Goal: Information Seeking & Learning: Learn about a topic

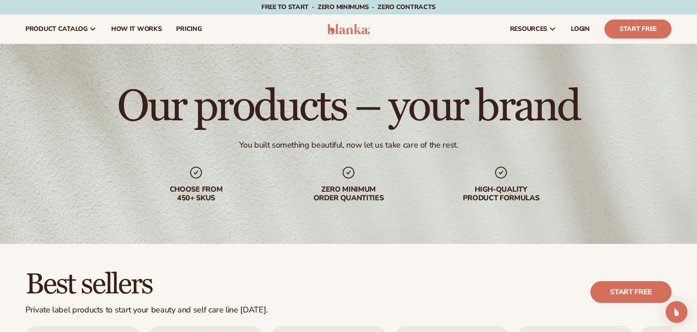
click at [141, 24] on nav "product catalog Private label products The Lab by Blanka" at bounding box center [168, 29] width 300 height 29
click at [143, 28] on span "How It Works" at bounding box center [136, 28] width 51 height 7
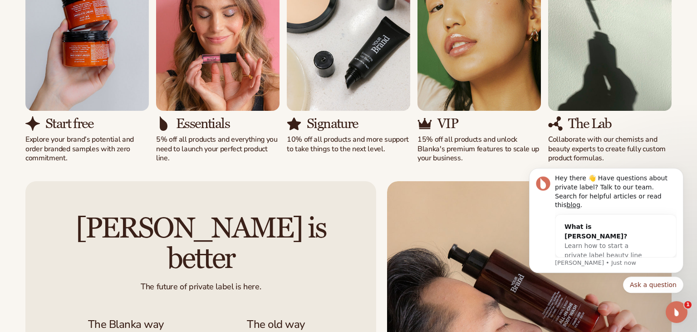
scroll to position [689, 0]
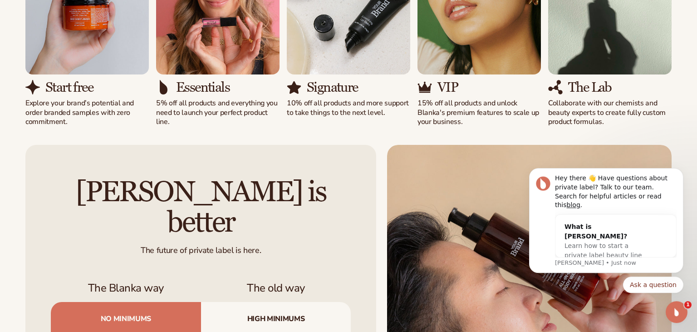
click at [587, 84] on h3 "The Lab" at bounding box center [590, 87] width 44 height 15
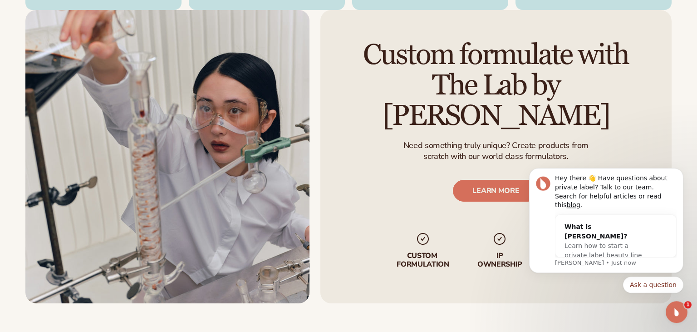
scroll to position [1424, 0]
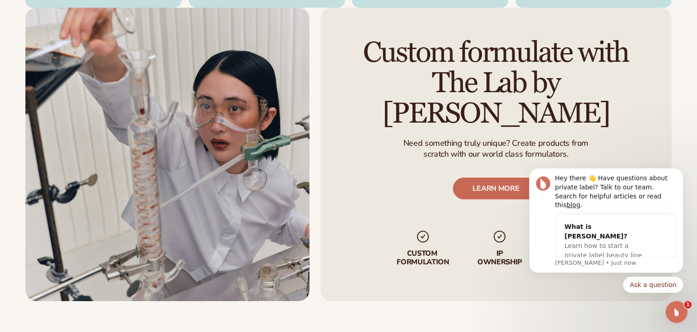
click at [491, 177] on link "LEARN MORE" at bounding box center [496, 188] width 86 height 22
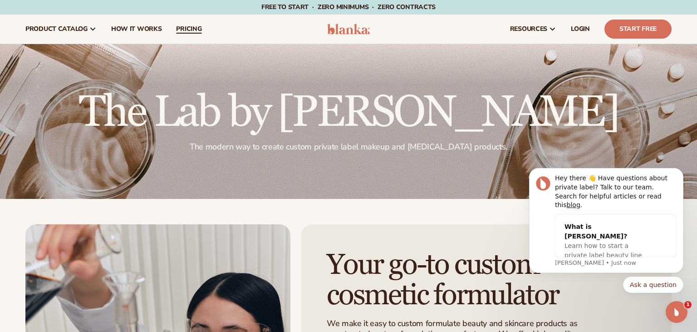
click at [189, 30] on span "pricing" at bounding box center [188, 28] width 25 height 7
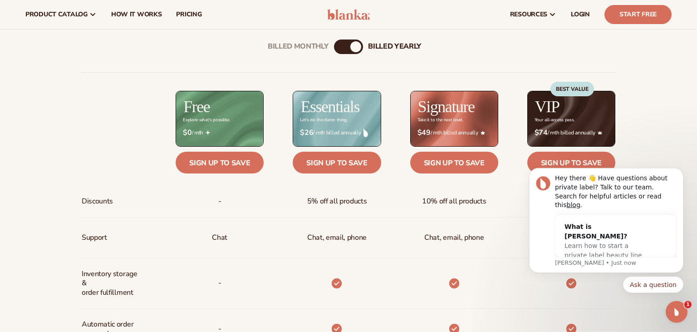
scroll to position [335, 0]
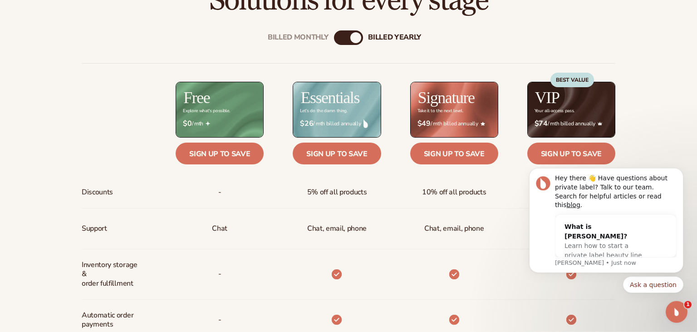
click at [575, 108] on div "BEST VALUE" at bounding box center [572, 100] width 44 height 55
click at [569, 79] on div "BEST VALUE" at bounding box center [572, 80] width 44 height 15
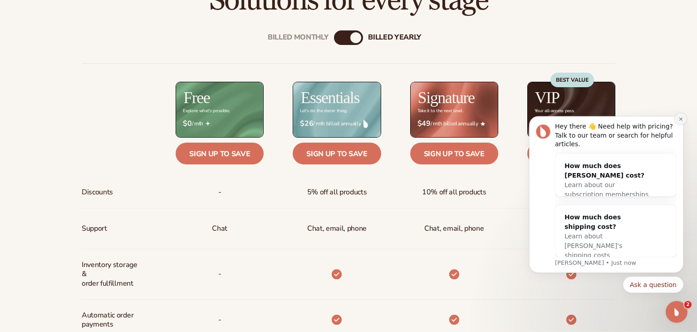
click at [680, 121] on icon "Dismiss notification" at bounding box center [680, 118] width 5 height 5
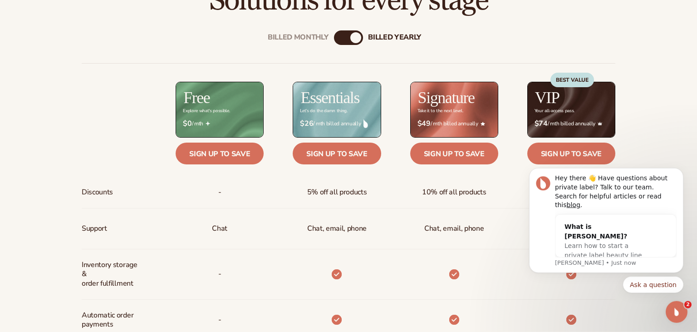
click at [598, 149] on html "Hey there 👋 Have questions about private label? Talk to our team. Search for he…" at bounding box center [605, 149] width 181 height 4
click at [678, 173] on icon "Dismiss notification" at bounding box center [680, 170] width 5 height 5
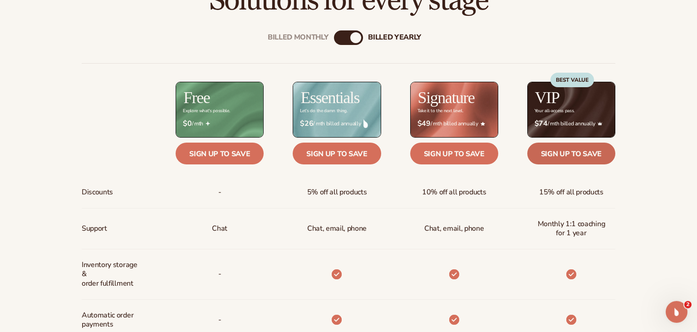
click at [561, 152] on link "Sign up to save" at bounding box center [571, 153] width 88 height 22
click at [351, 39] on div "billed Yearly" at bounding box center [355, 37] width 11 height 11
click at [354, 35] on div "billed Yearly" at bounding box center [355, 37] width 11 height 11
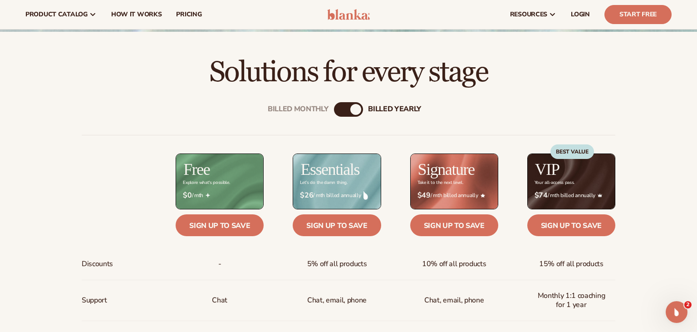
scroll to position [230, 0]
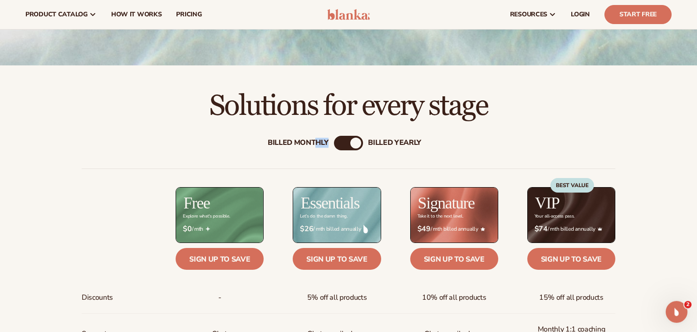
drag, startPoint x: 356, startPoint y: 143, endPoint x: 315, endPoint y: 145, distance: 41.8
click at [334, 145] on div "Billed Monthly billed Yearly" at bounding box center [348, 143] width 29 height 15
click at [353, 143] on div "billed Yearly" at bounding box center [355, 142] width 11 height 11
click at [342, 145] on div "Billed Monthly" at bounding box center [339, 142] width 11 height 11
click at [342, 145] on div "Billed Monthly" at bounding box center [341, 142] width 11 height 11
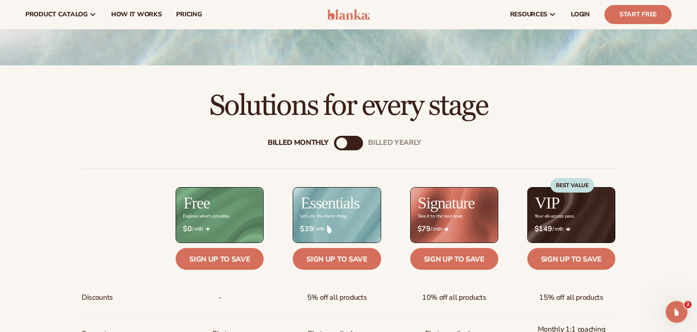
click at [595, 101] on h2 "Solutions for every stage" at bounding box center [348, 106] width 646 height 30
click at [235, 256] on link "Sign up to save" at bounding box center [220, 259] width 88 height 22
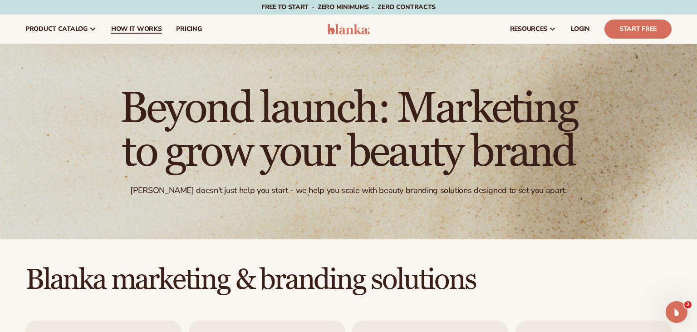
click at [143, 23] on link "How It Works" at bounding box center [136, 29] width 65 height 29
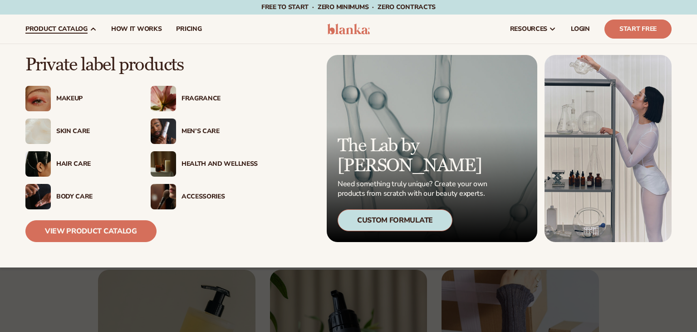
click at [63, 29] on span "product catalog" at bounding box center [56, 28] width 62 height 7
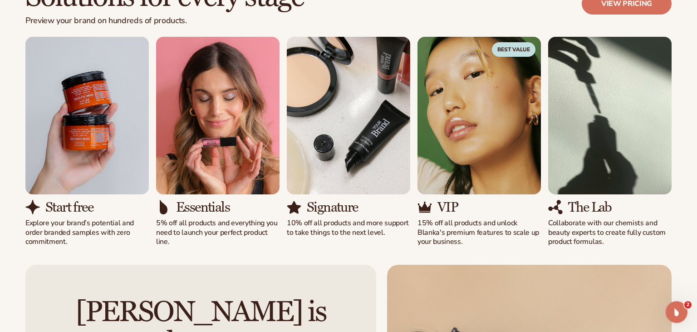
scroll to position [575, 0]
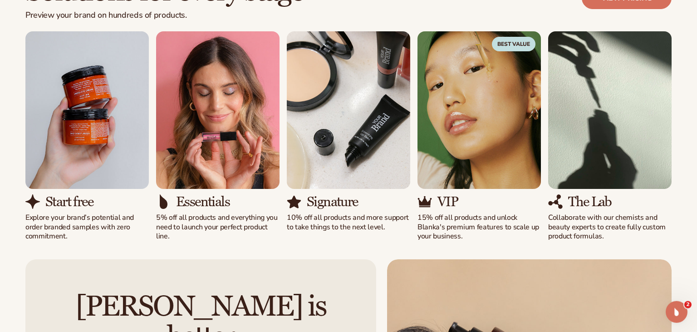
click at [593, 148] on img "5 / 5" at bounding box center [609, 109] width 123 height 157
click at [599, 205] on h3 "The Lab" at bounding box center [590, 201] width 44 height 15
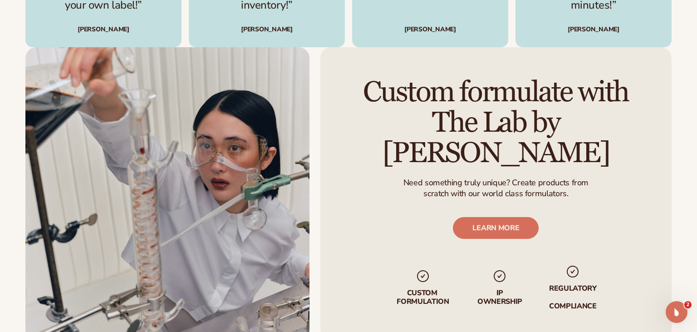
scroll to position [1390, 0]
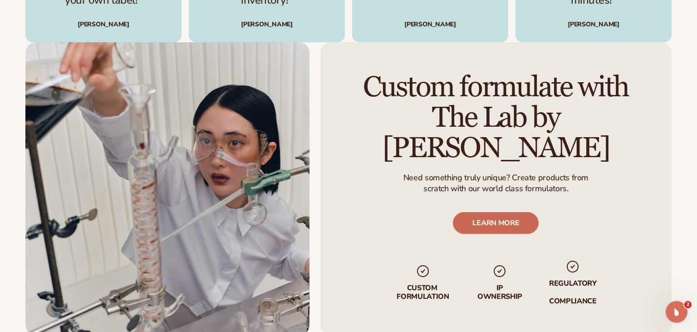
click at [524, 215] on link "LEARN MORE" at bounding box center [496, 223] width 86 height 22
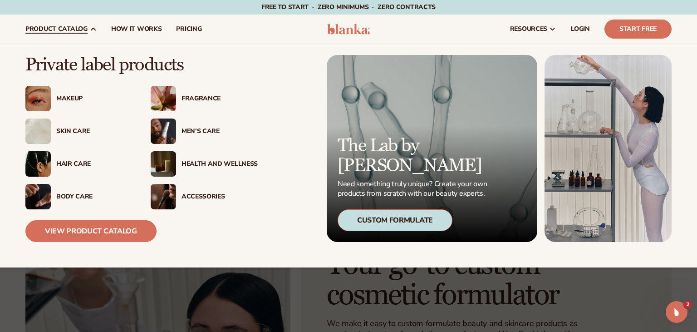
click at [76, 29] on span "product catalog" at bounding box center [56, 28] width 62 height 7
click at [72, 193] on div "Body Care" at bounding box center [94, 197] width 76 height 8
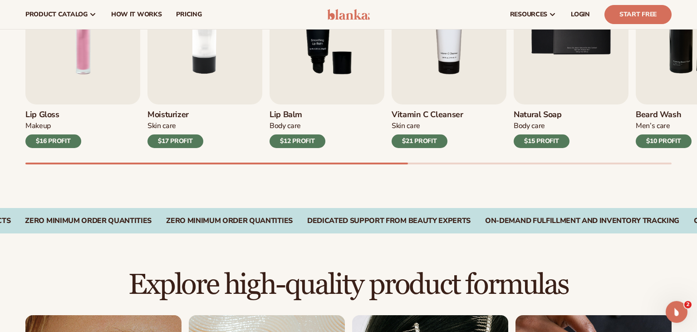
scroll to position [302, 0]
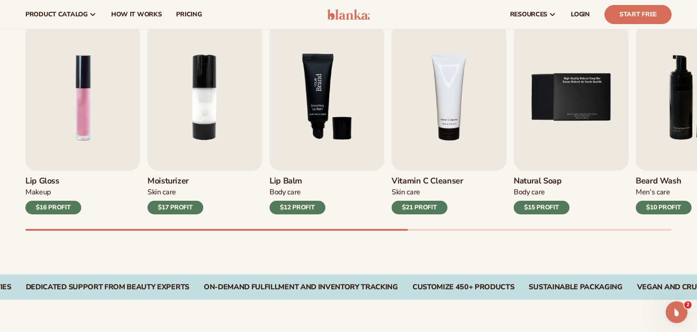
click at [342, 109] on img "3 / 9" at bounding box center [326, 97] width 115 height 146
click at [303, 89] on img "3 / 9" at bounding box center [326, 97] width 115 height 146
click at [327, 125] on img "3 / 9" at bounding box center [326, 97] width 115 height 146
click at [304, 207] on div "$12 PROFIT" at bounding box center [297, 207] width 56 height 14
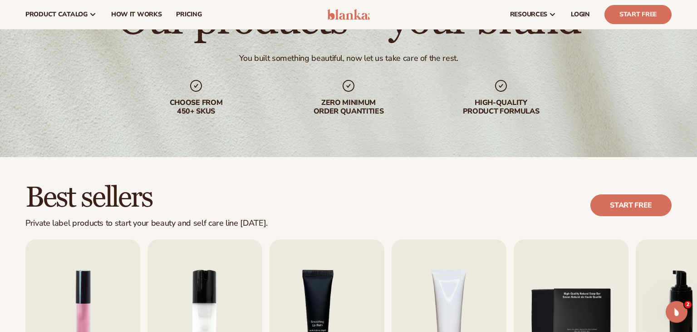
scroll to position [0, 0]
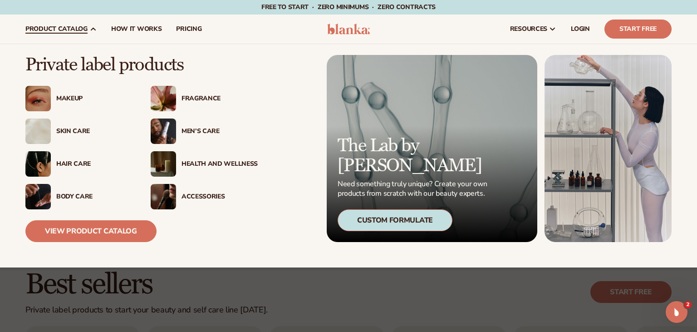
click at [61, 25] on span "product catalog" at bounding box center [56, 28] width 62 height 7
click at [80, 229] on link "View Product Catalog" at bounding box center [90, 231] width 131 height 22
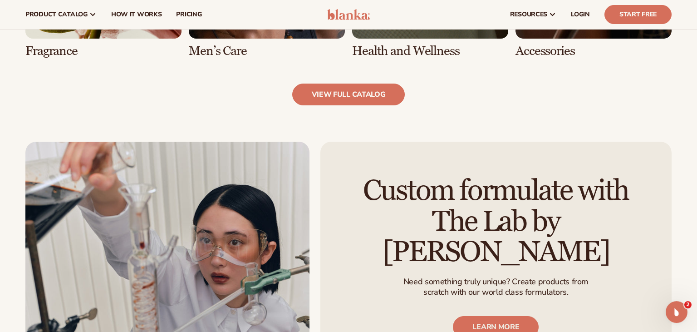
scroll to position [880, 0]
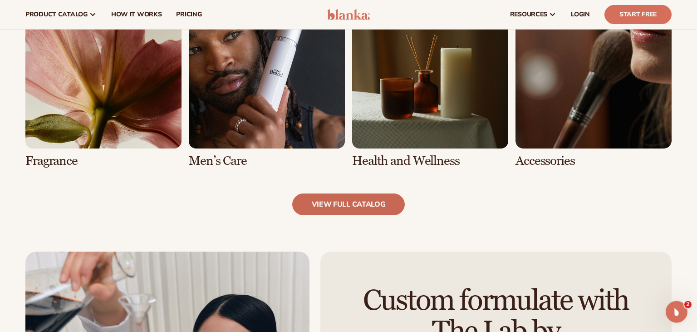
click at [364, 194] on link "view full catalog" at bounding box center [348, 204] width 113 height 22
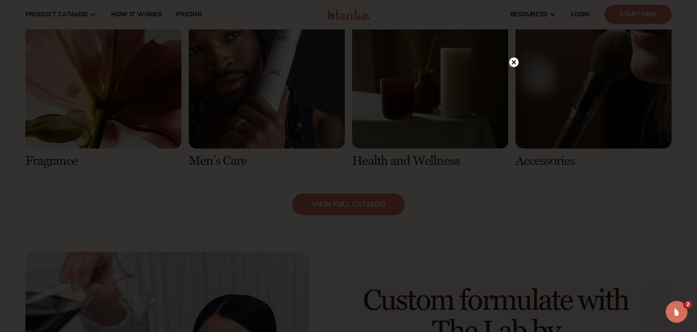
click at [515, 63] on circle at bounding box center [514, 63] width 10 height 10
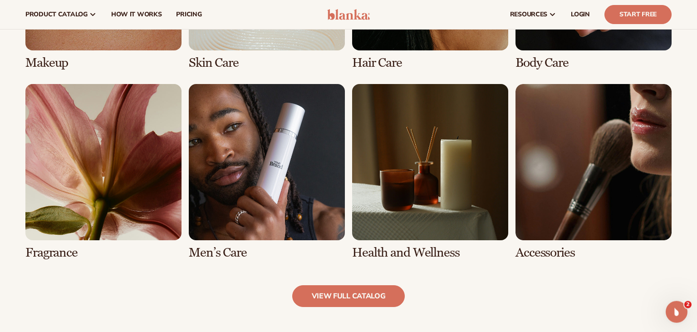
click at [462, 144] on link "7 / 8" at bounding box center [430, 172] width 156 height 176
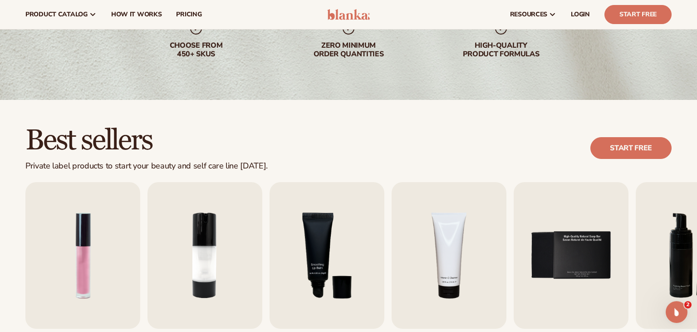
scroll to position [41, 0]
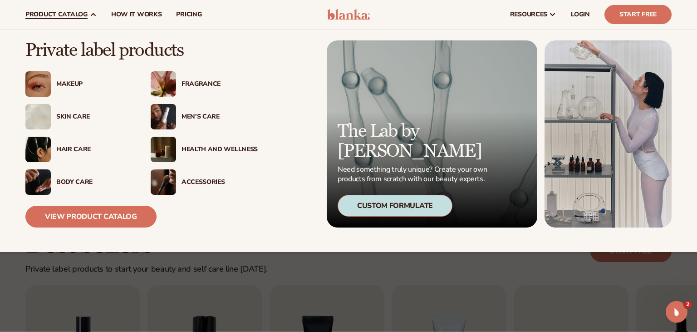
click at [168, 152] on img at bounding box center [163, 149] width 25 height 25
click at [237, 147] on div "Health And Wellness" at bounding box center [219, 150] width 76 height 8
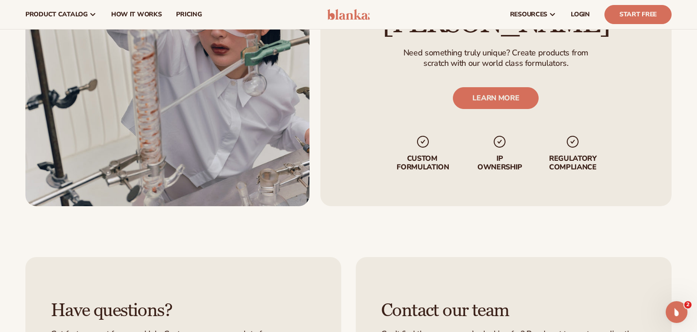
scroll to position [0, 0]
